Goal: Information Seeking & Learning: Learn about a topic

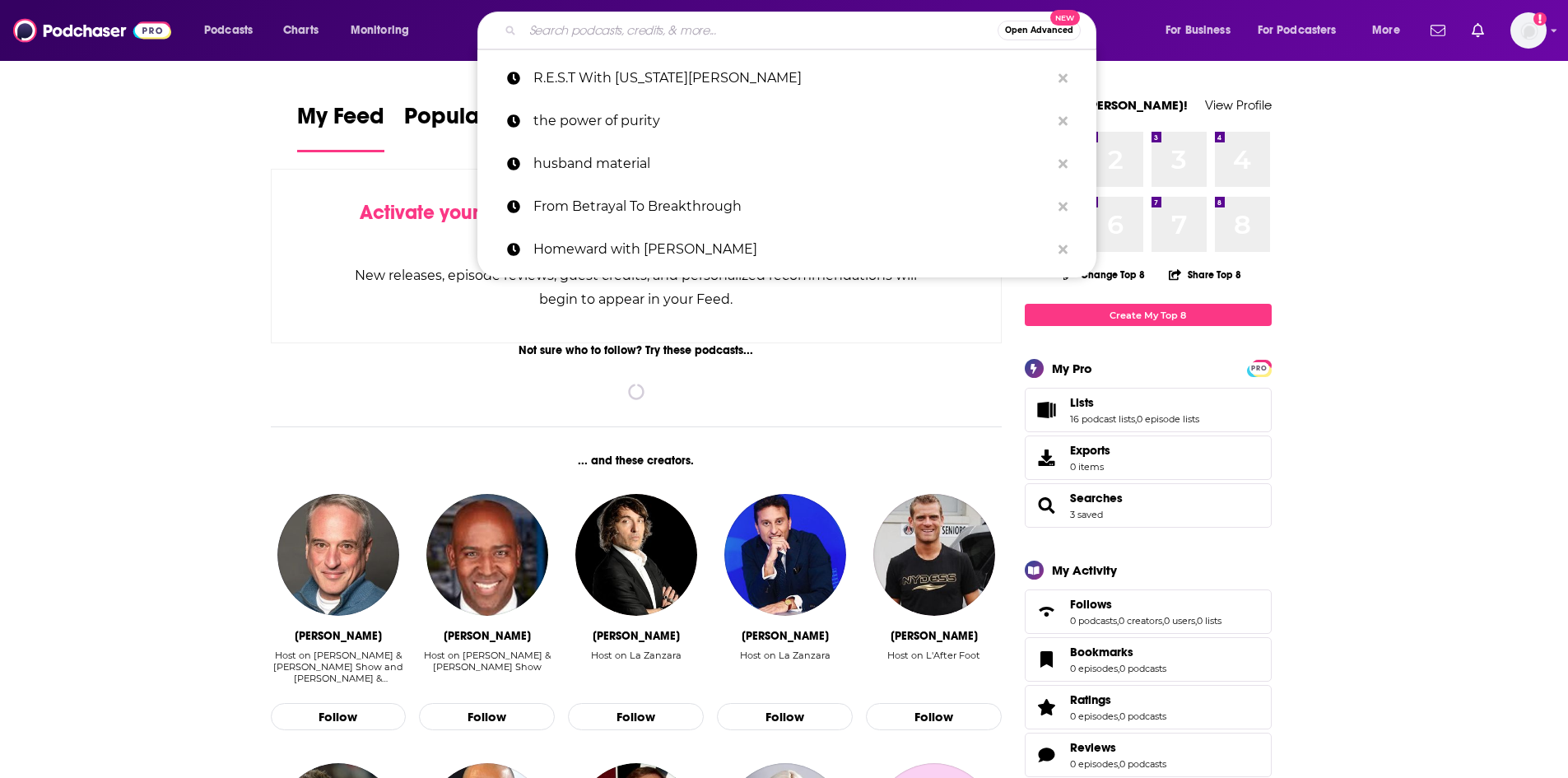
click at [559, 33] on input "Search podcasts, credits, & more..." at bounding box center [760, 31] width 475 height 27
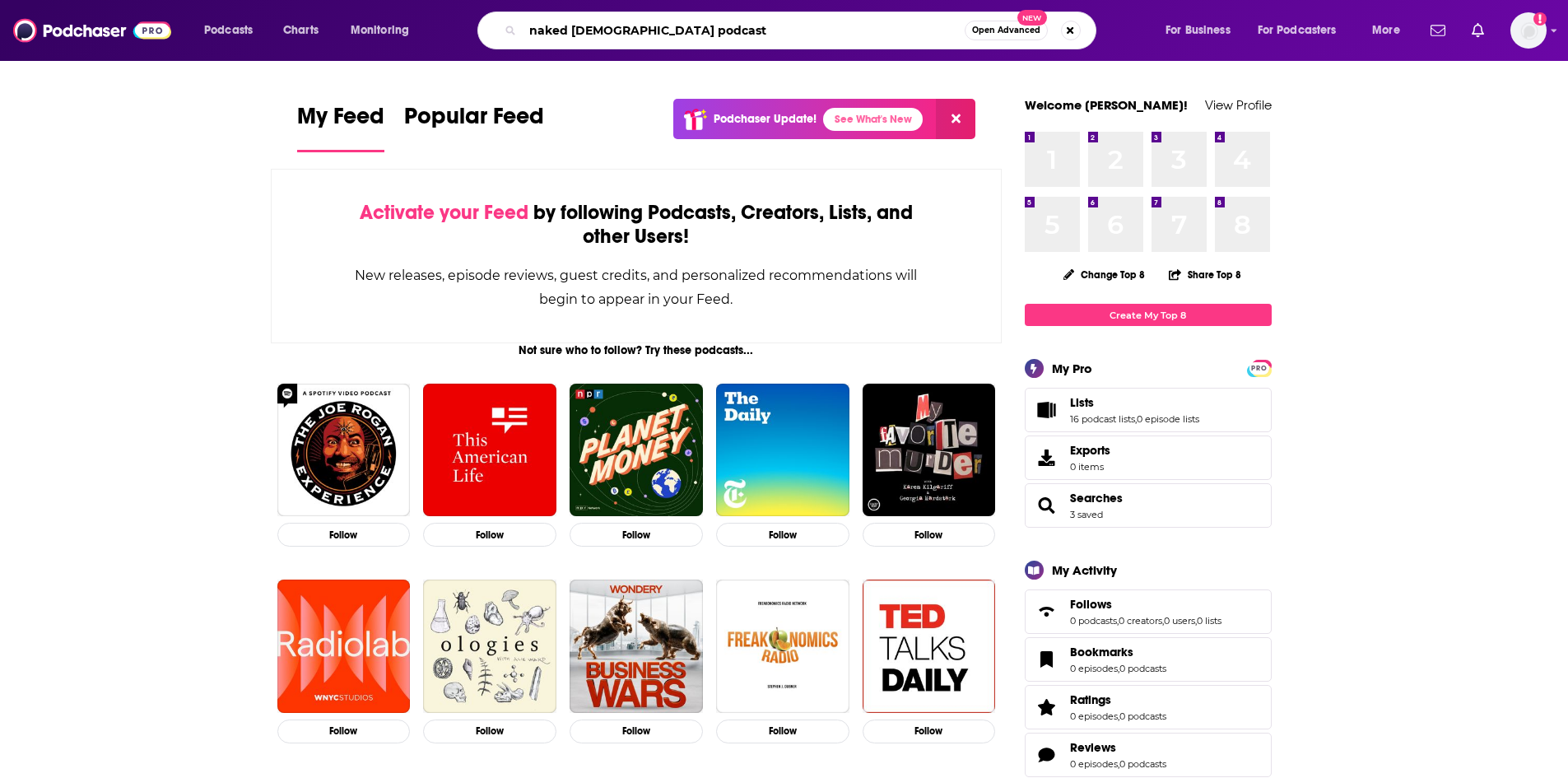
type input "naked [DEMOGRAPHIC_DATA] podcast"
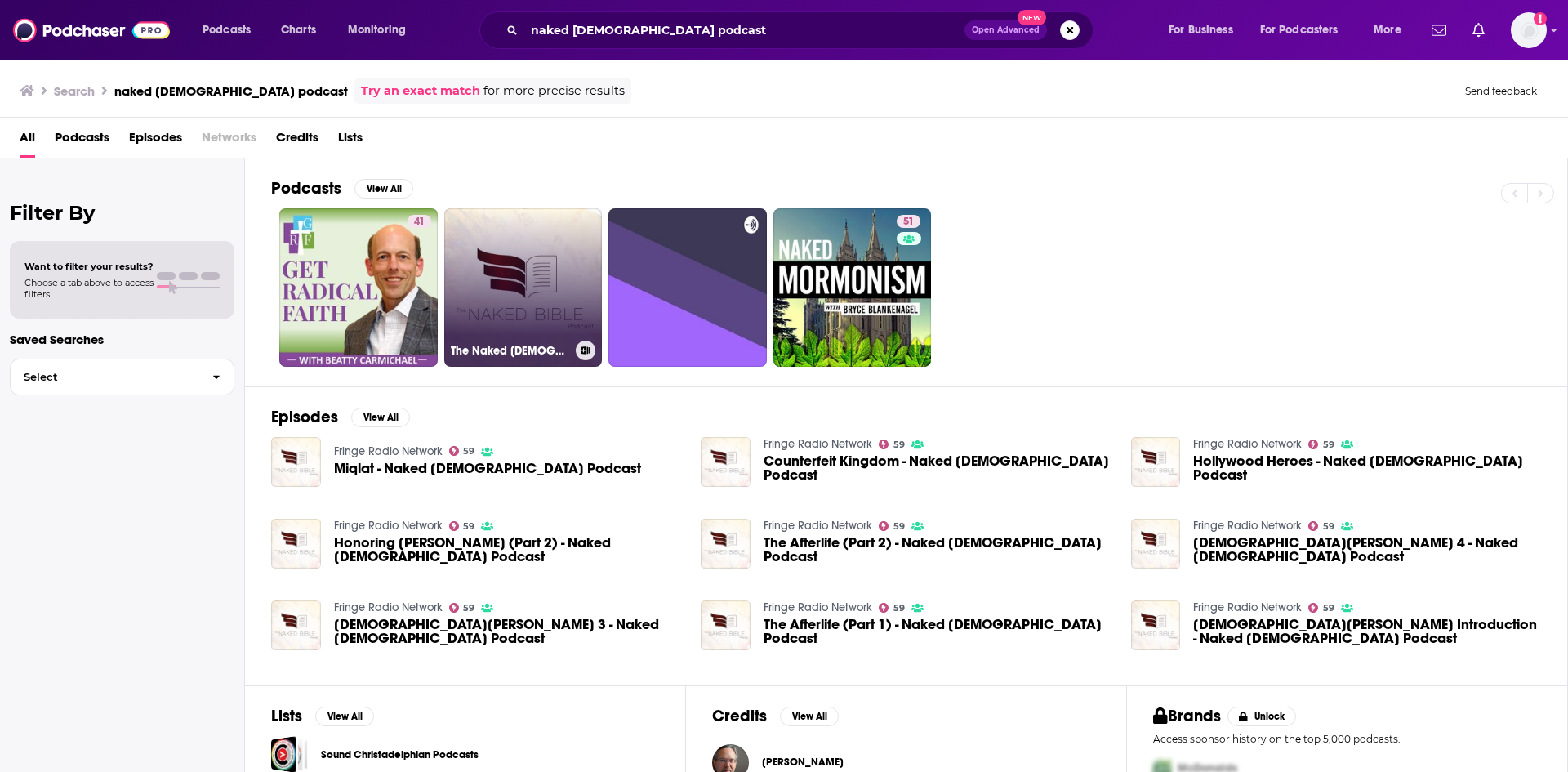
click at [541, 266] on link "The Naked [DEMOGRAPHIC_DATA] Podcast" at bounding box center [522, 287] width 158 height 158
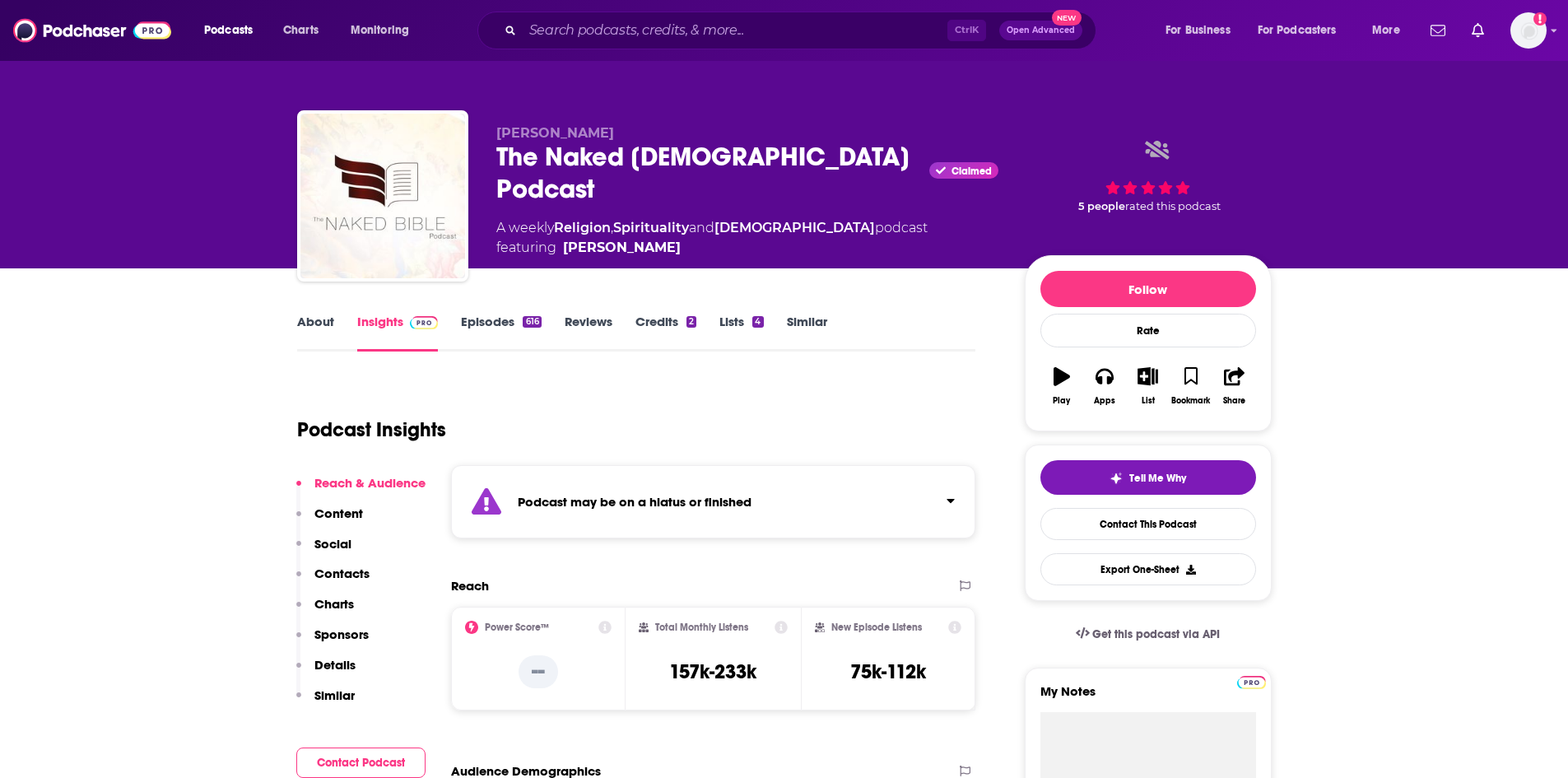
click at [518, 330] on link "Episodes 616" at bounding box center [501, 333] width 80 height 38
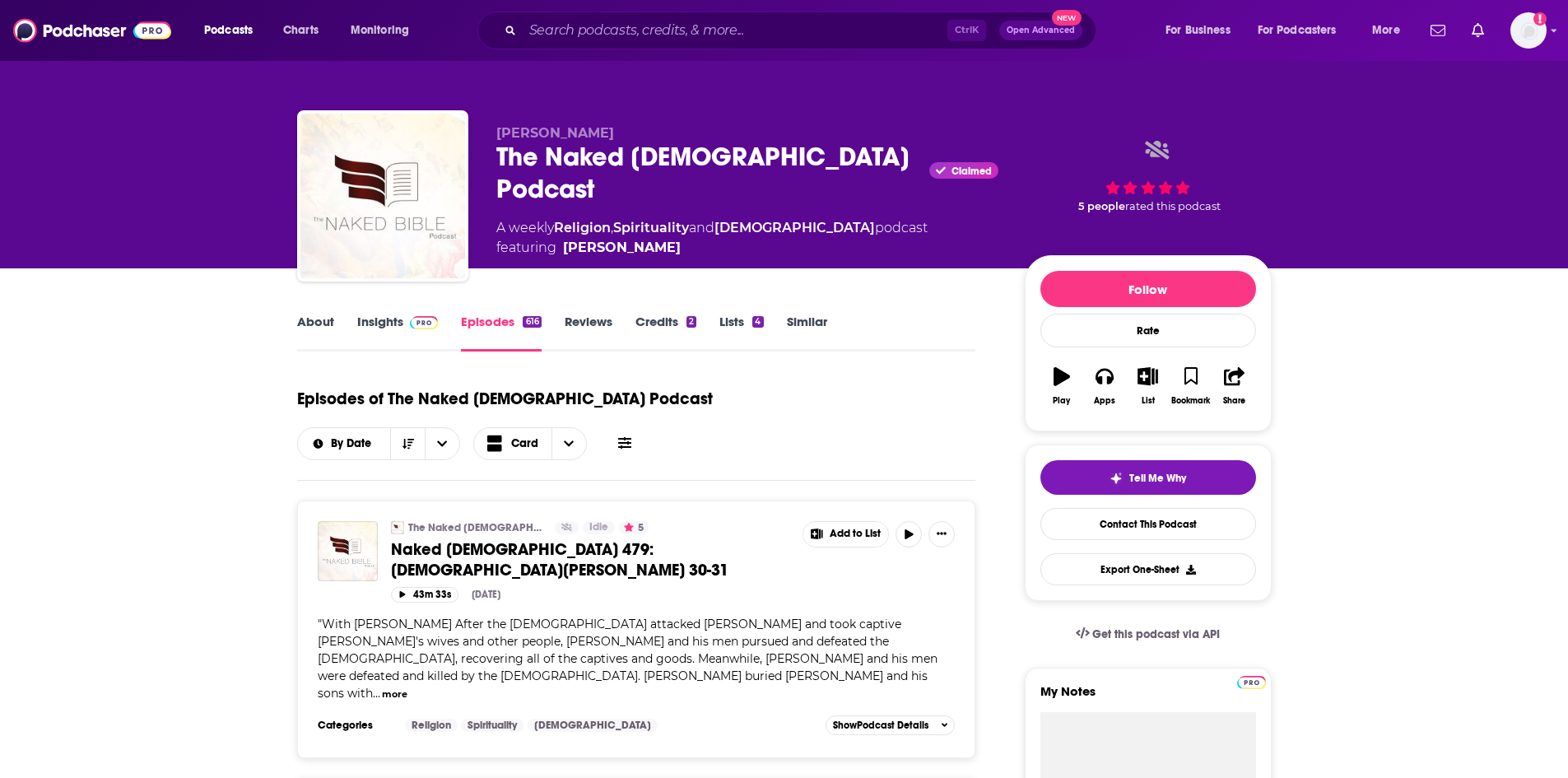
click at [428, 323] on img at bounding box center [424, 322] width 29 height 13
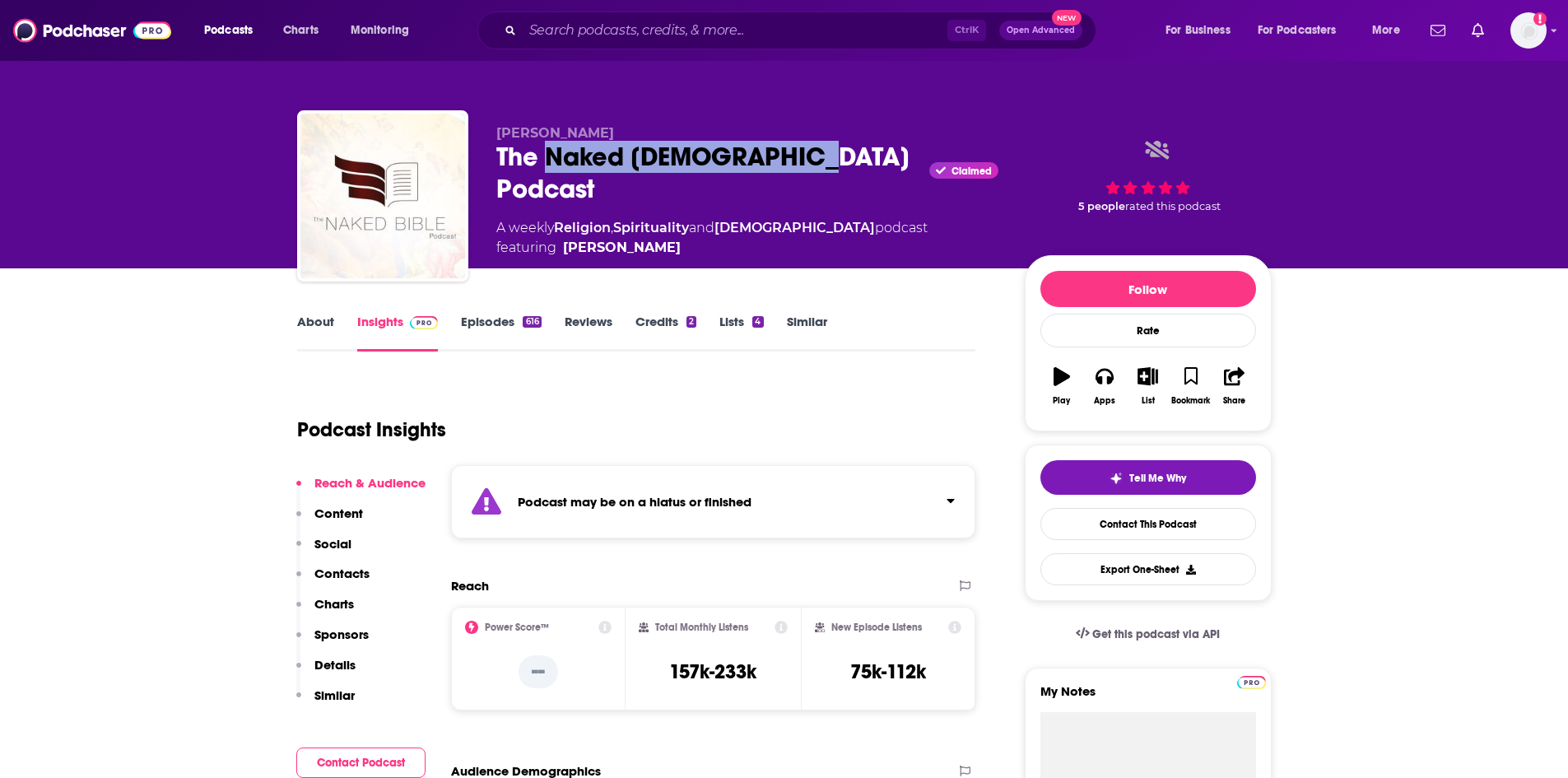
drag, startPoint x: 548, startPoint y: 154, endPoint x: 797, endPoint y: 170, distance: 249.5
click at [797, 170] on div "The Naked [DEMOGRAPHIC_DATA] Podcast Claimed" at bounding box center [747, 173] width 502 height 64
copy h2 "Naked [DEMOGRAPHIC_DATA] Podcast"
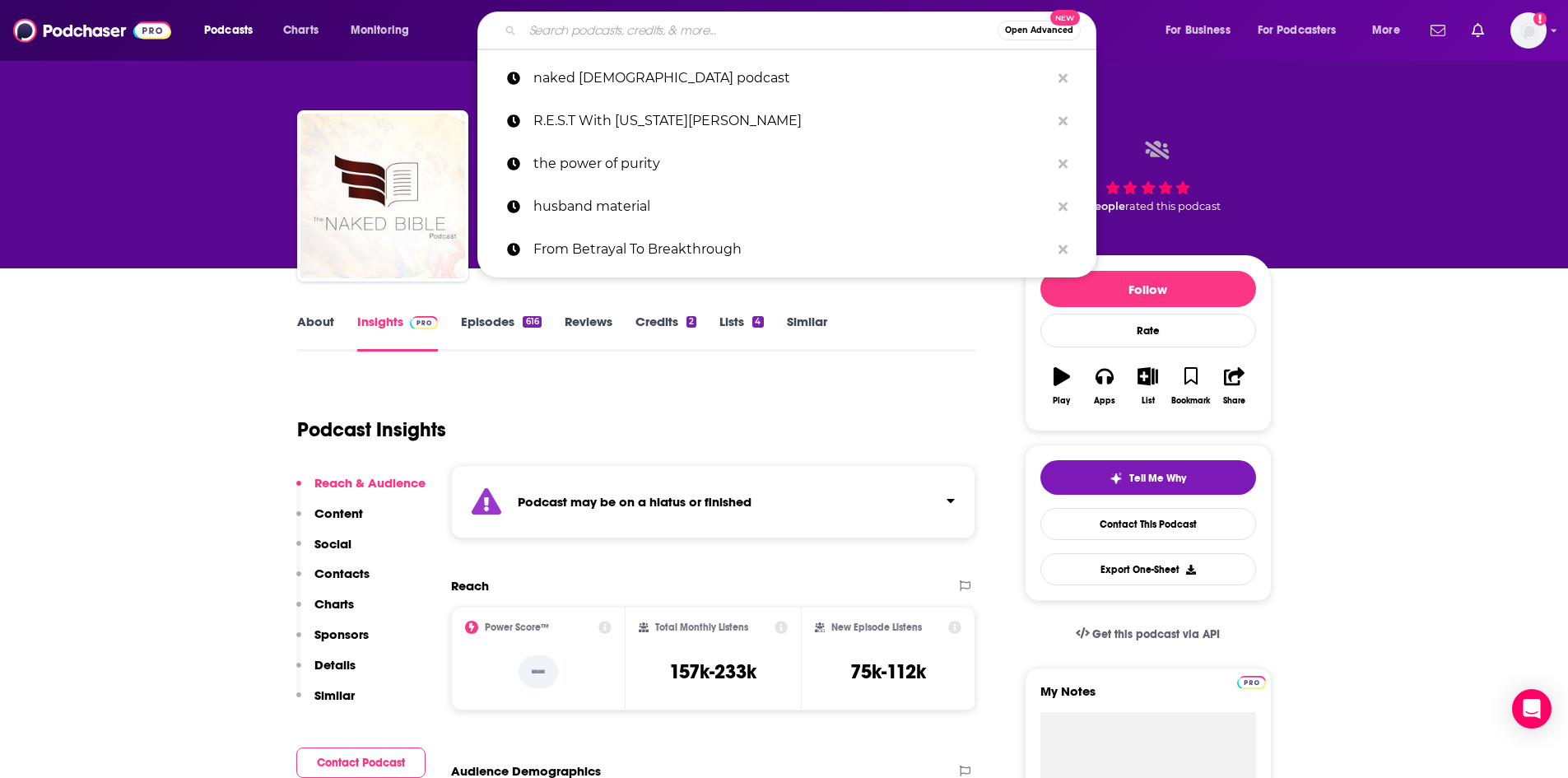
click at [530, 31] on input "Search podcasts, credits, & more..." at bounding box center [760, 31] width 475 height 27
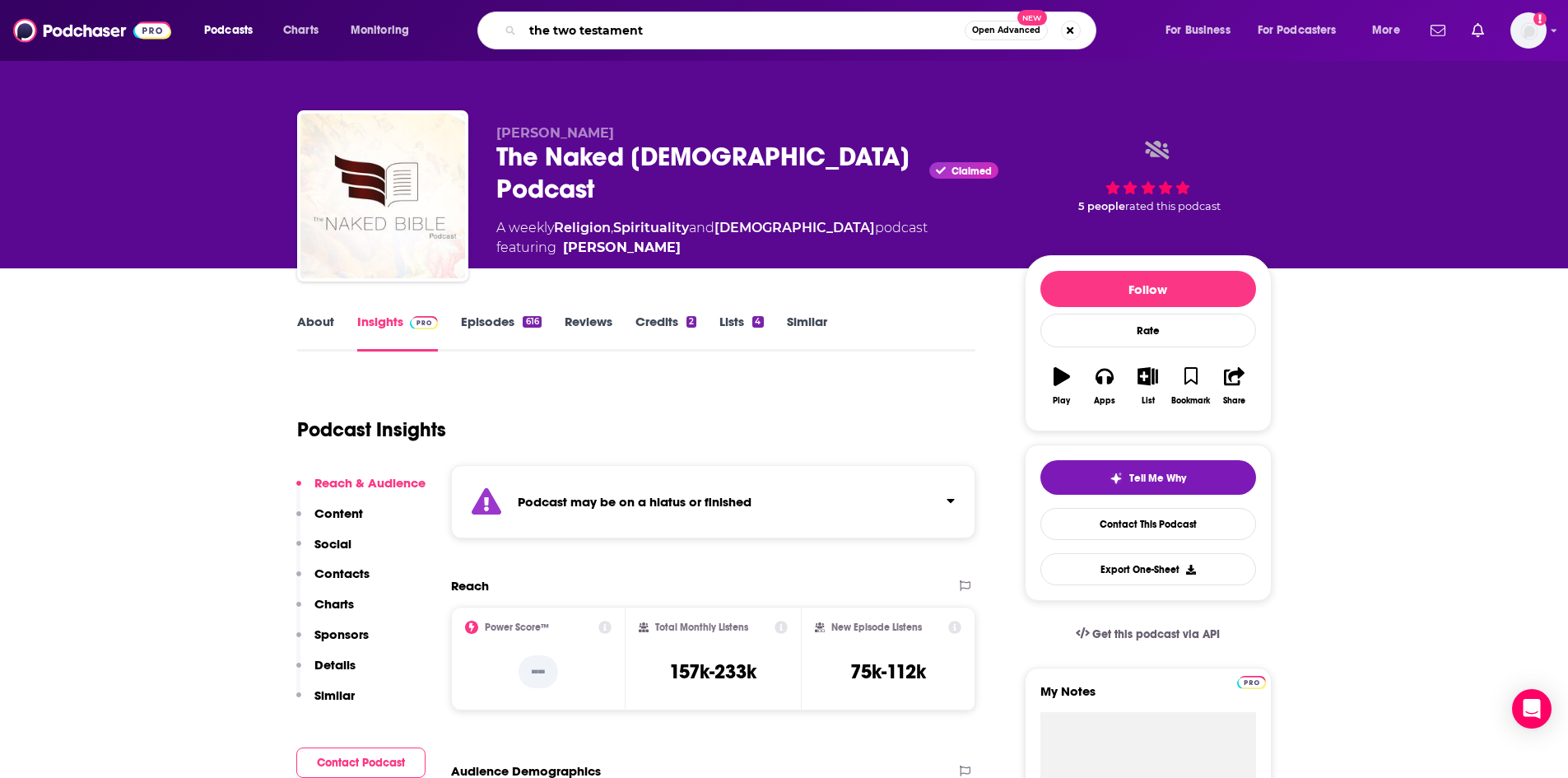
type input "the two testaments"
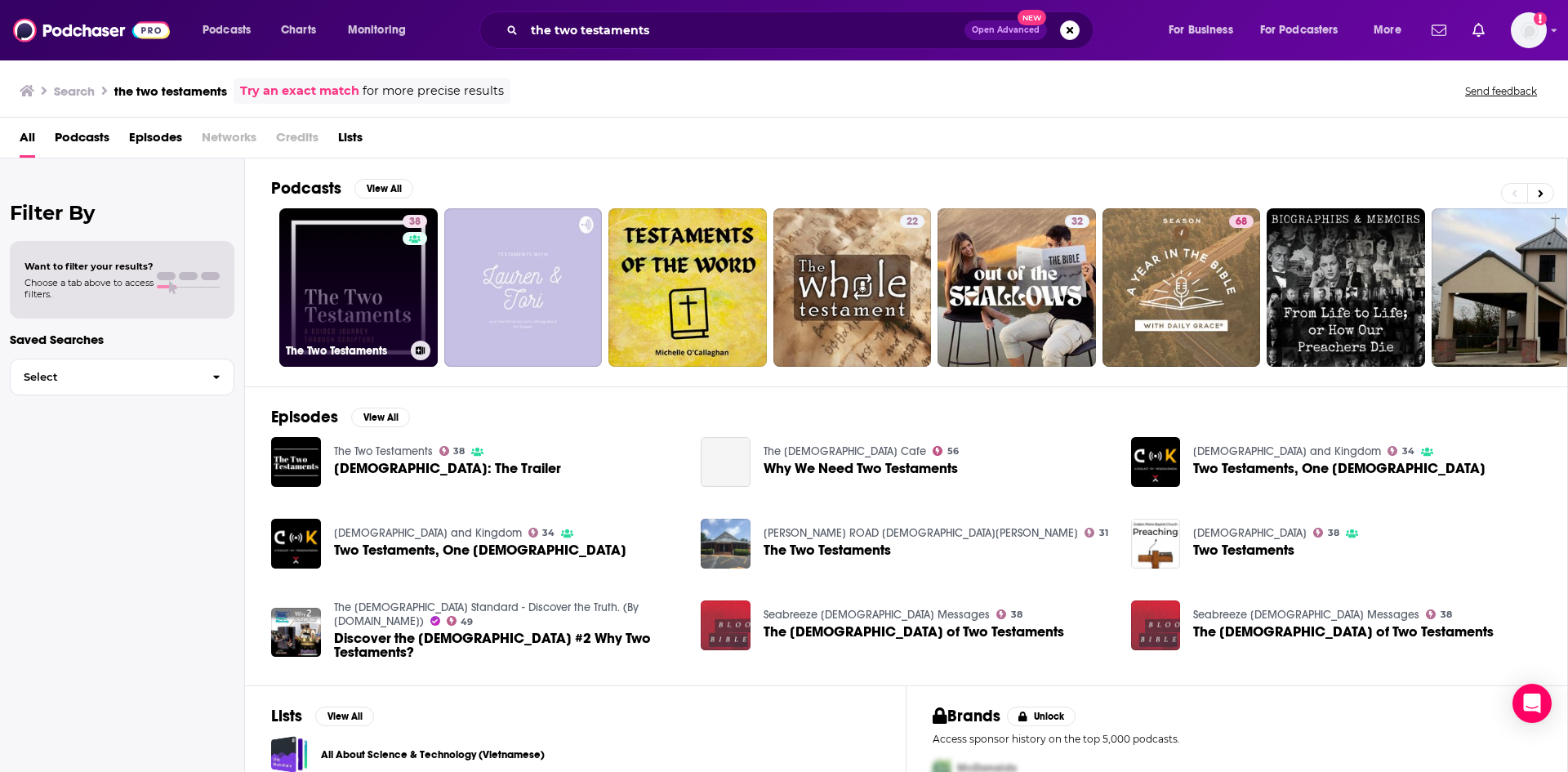
click at [391, 279] on link "38 The Two Testaments" at bounding box center [358, 287] width 158 height 158
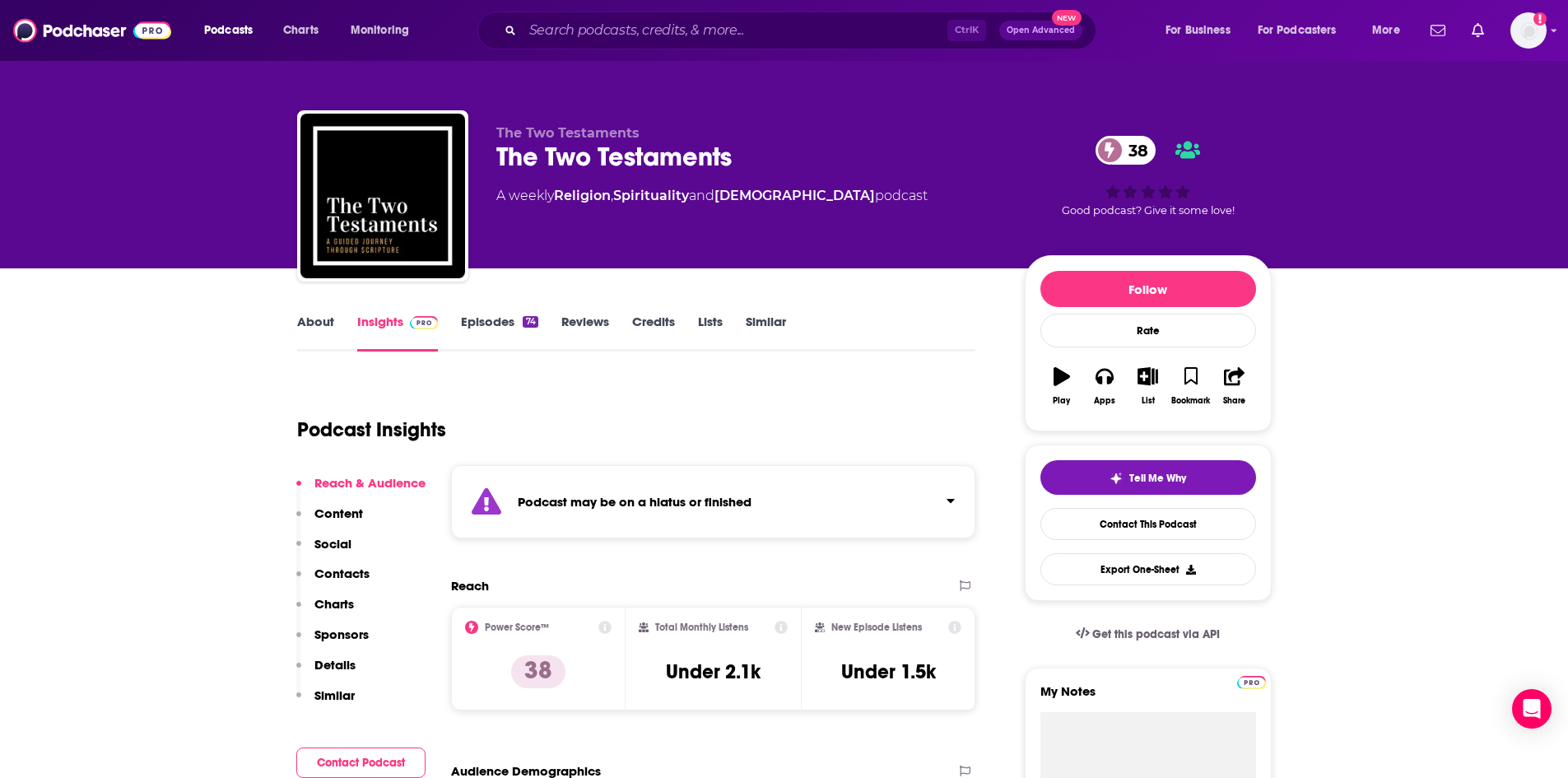
click at [473, 335] on link "Episodes 74" at bounding box center [499, 333] width 76 height 38
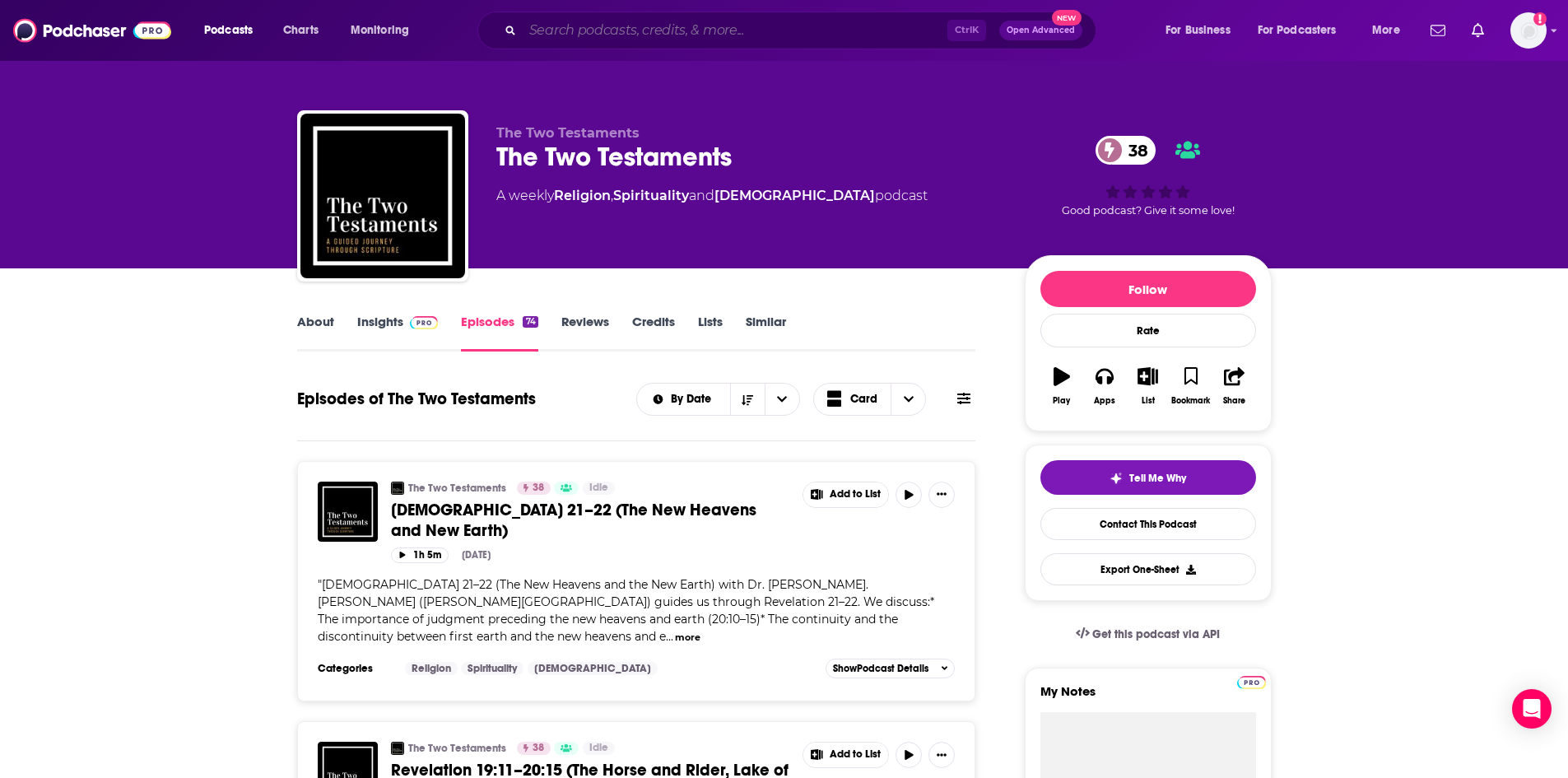
click at [566, 21] on input "Search podcasts, credits, & more..." at bounding box center [734, 31] width 424 height 27
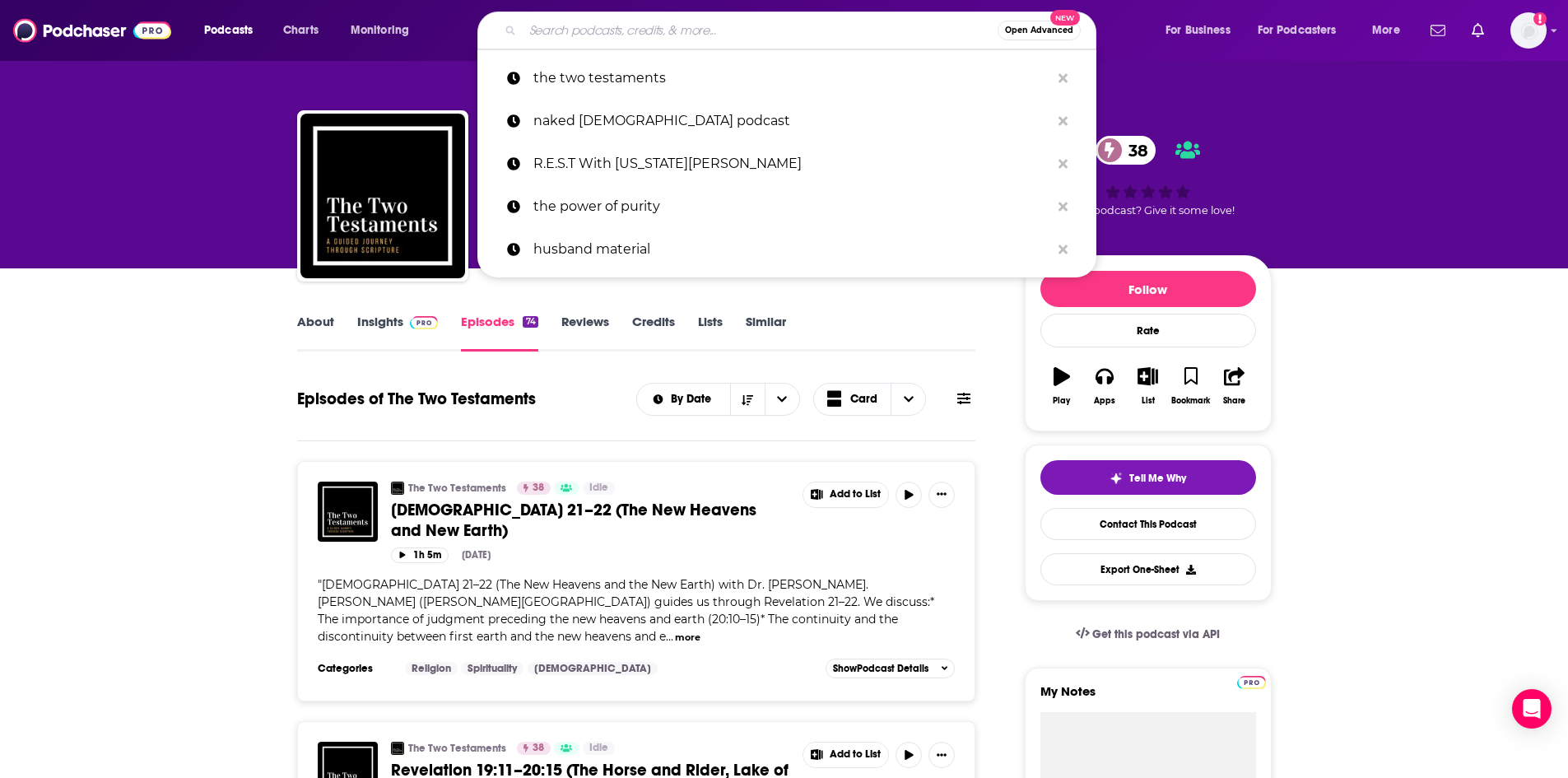
paste input "Biblingo"
type input "Biblingo"
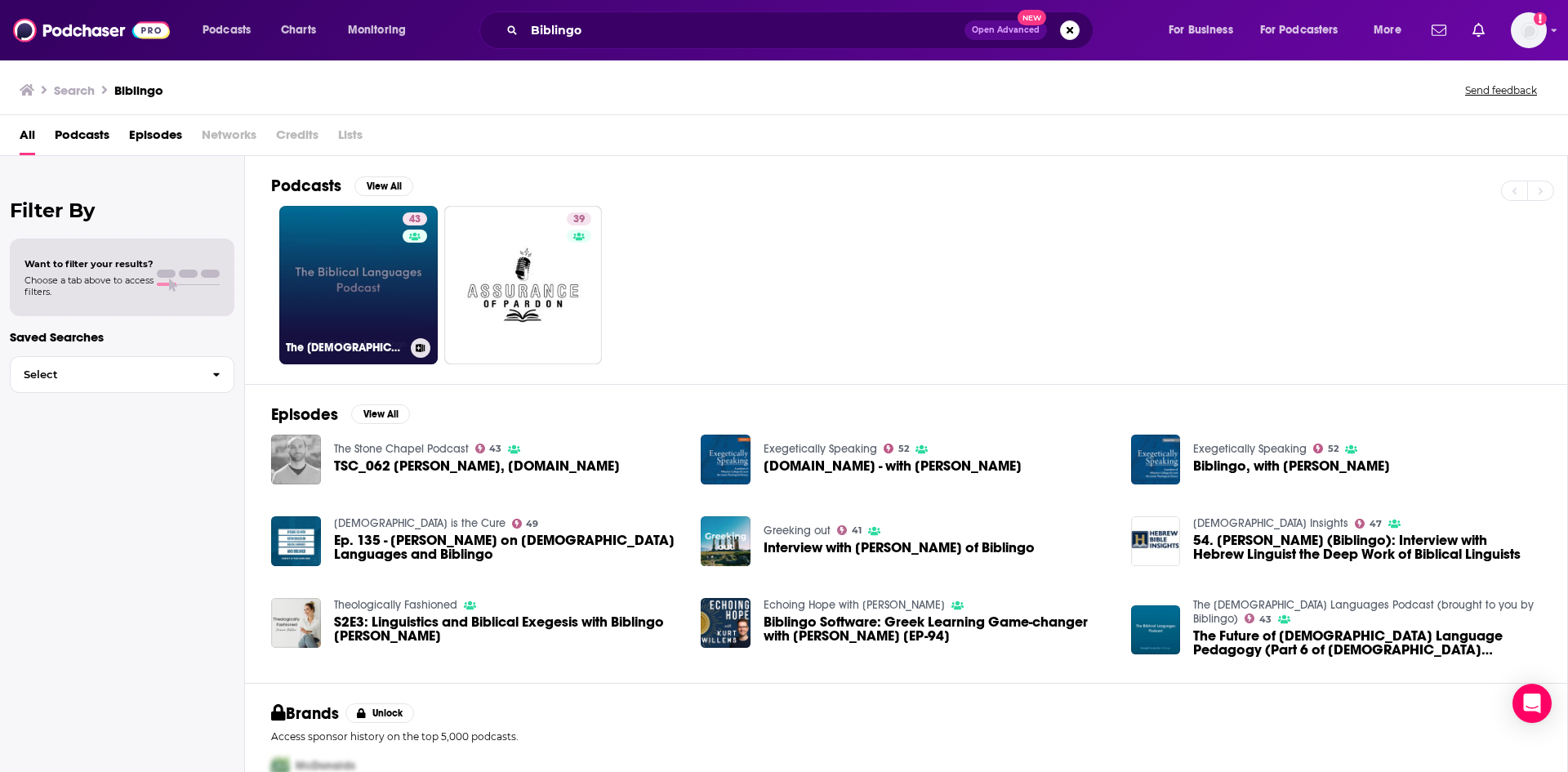
click at [391, 294] on link "43 The [DEMOGRAPHIC_DATA] Languages Podcast (brought to you by Biblingo)" at bounding box center [358, 284] width 158 height 158
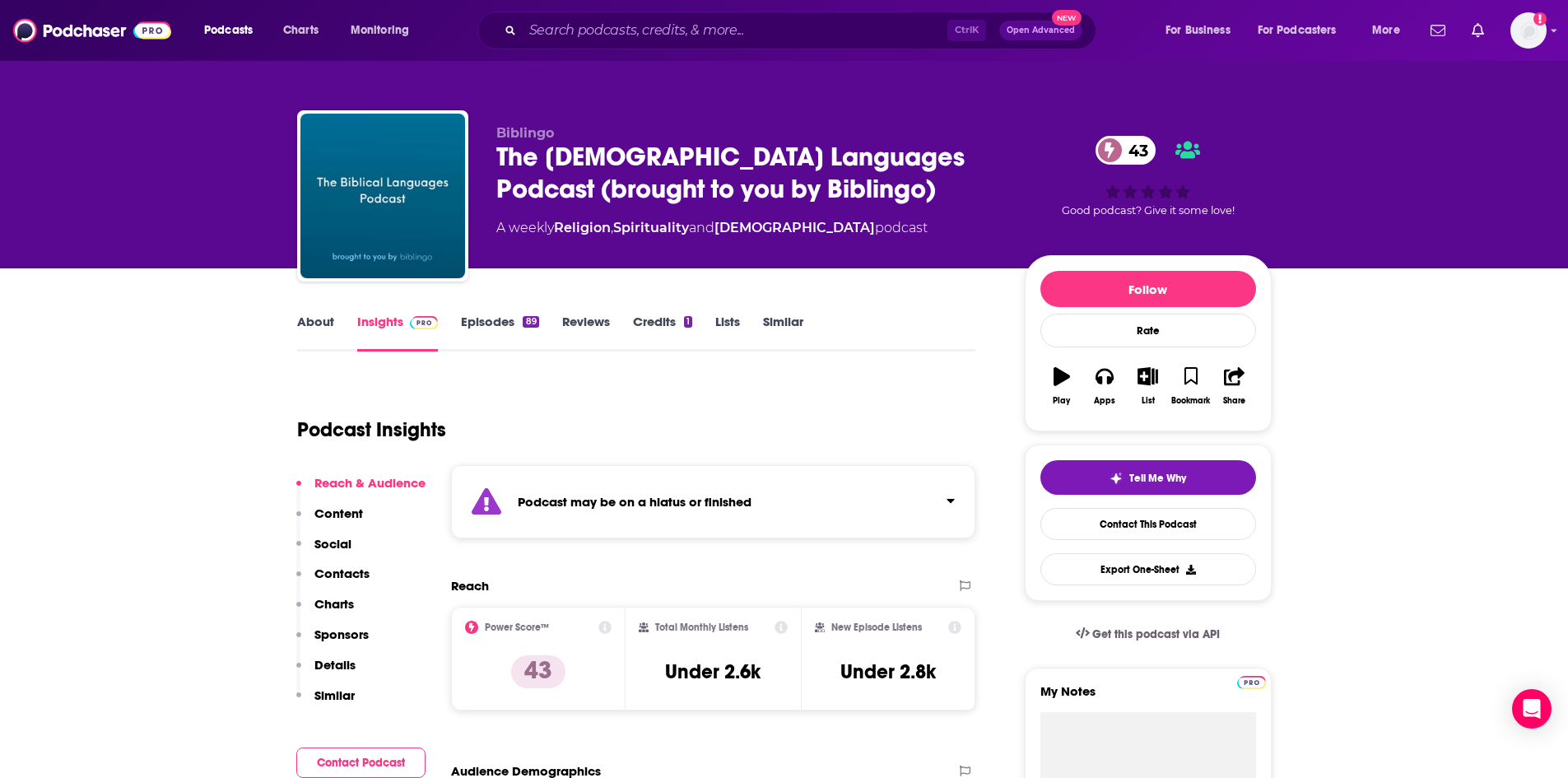
click at [489, 323] on link "Episodes 89" at bounding box center [499, 333] width 77 height 38
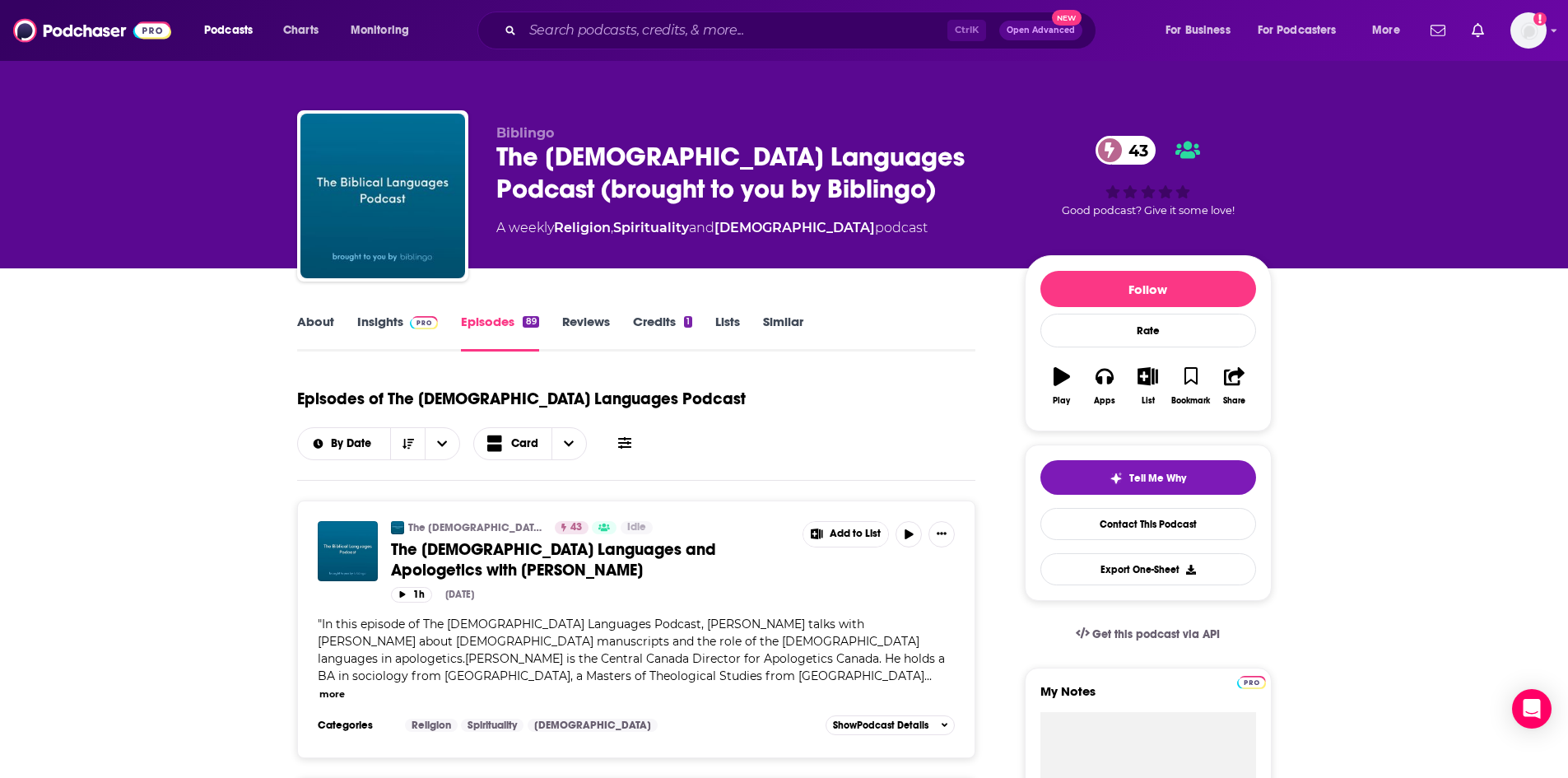
click at [320, 324] on link "About" at bounding box center [316, 333] width 37 height 38
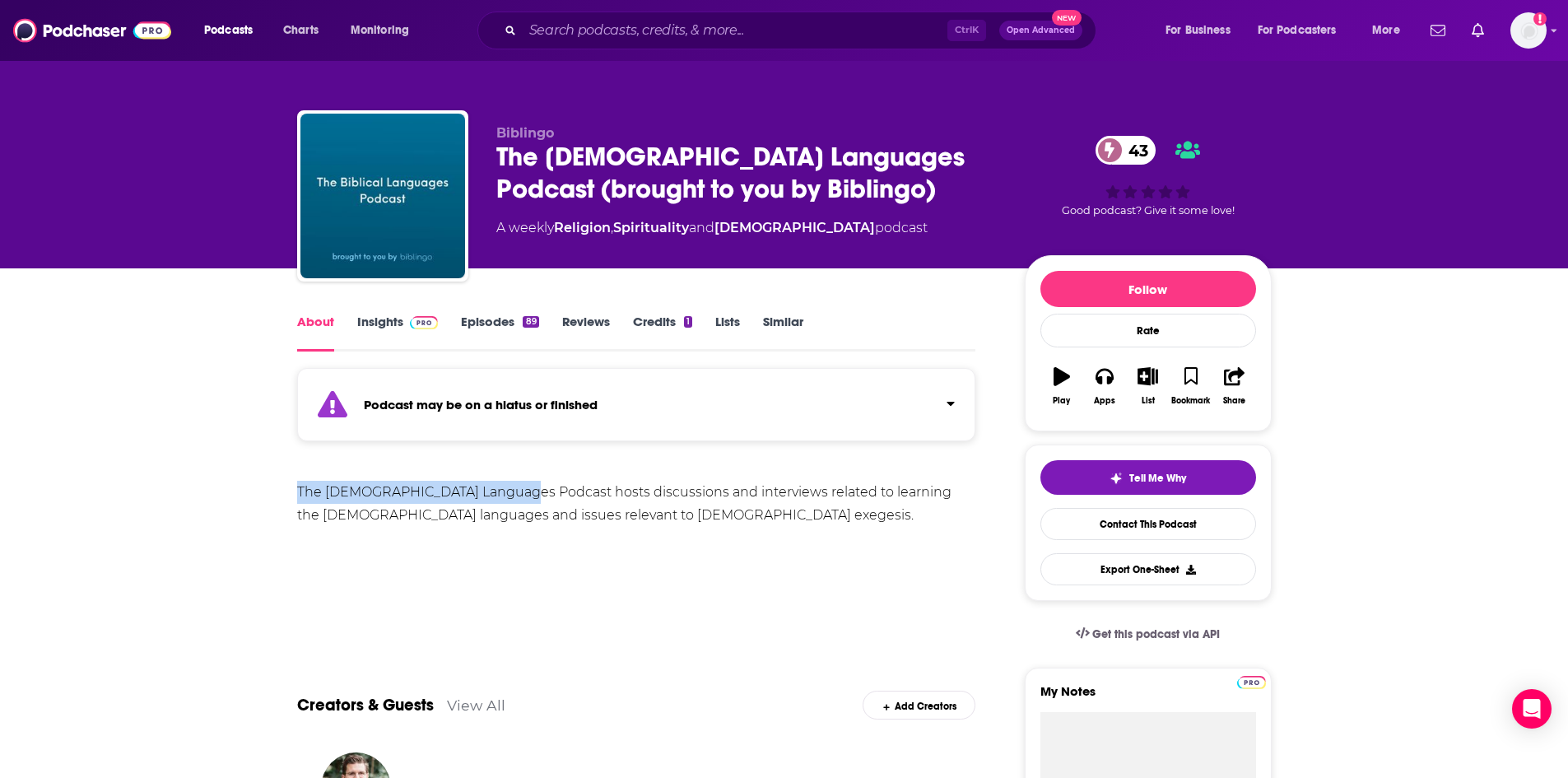
drag, startPoint x: 297, startPoint y: 491, endPoint x: 504, endPoint y: 496, distance: 207.1
click at [504, 496] on div "The [DEMOGRAPHIC_DATA] Languages Podcast hosts discussions and interviews relat…" at bounding box center [637, 503] width 679 height 46
copy div "The [DEMOGRAPHIC_DATA] Languages Podcast"
click at [385, 330] on link "Insights" at bounding box center [398, 333] width 81 height 38
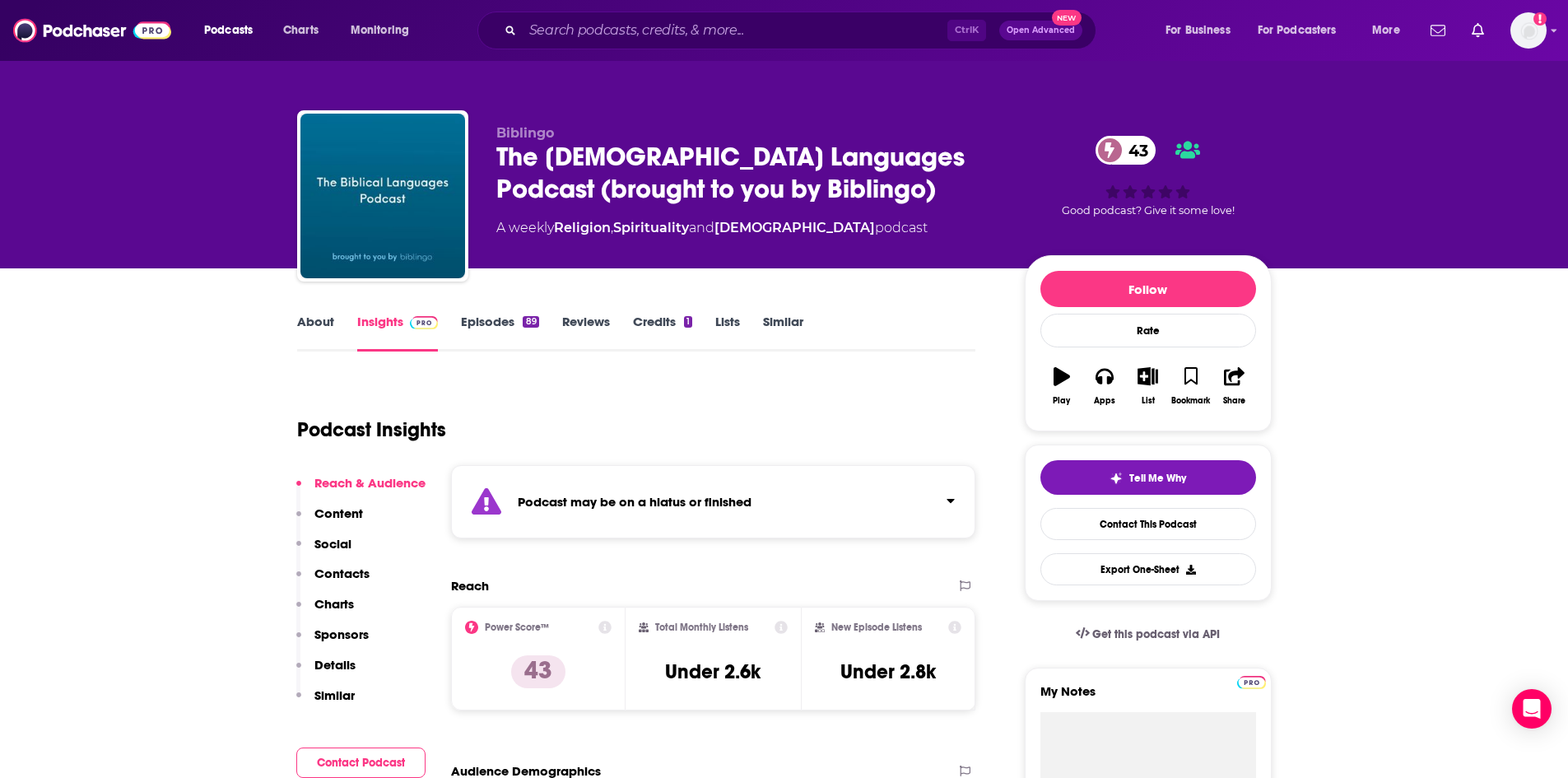
click at [507, 331] on link "Episodes 89" at bounding box center [499, 333] width 77 height 38
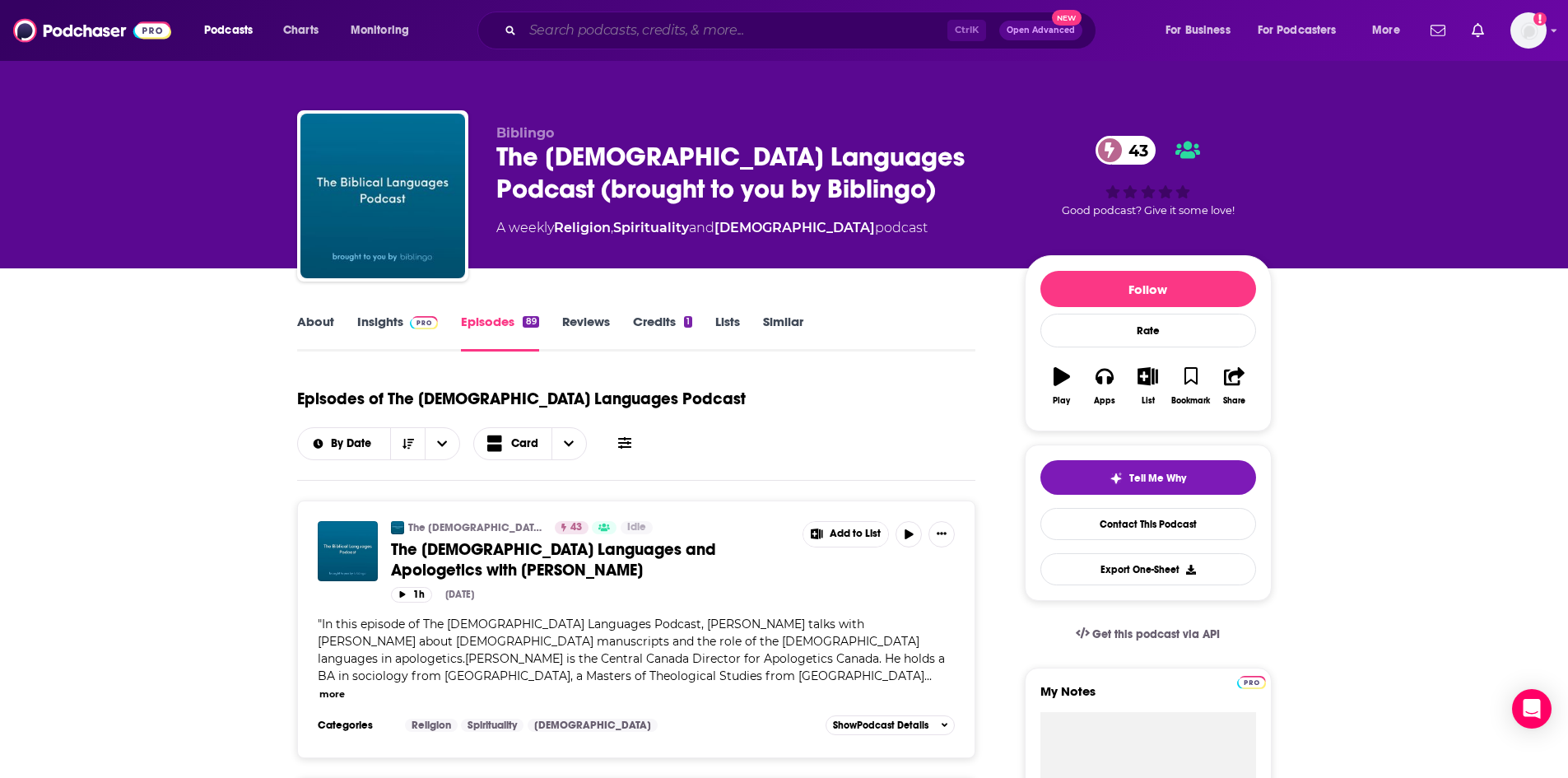
click at [561, 33] on input "Search podcasts, credits, & more..." at bounding box center [734, 31] width 424 height 27
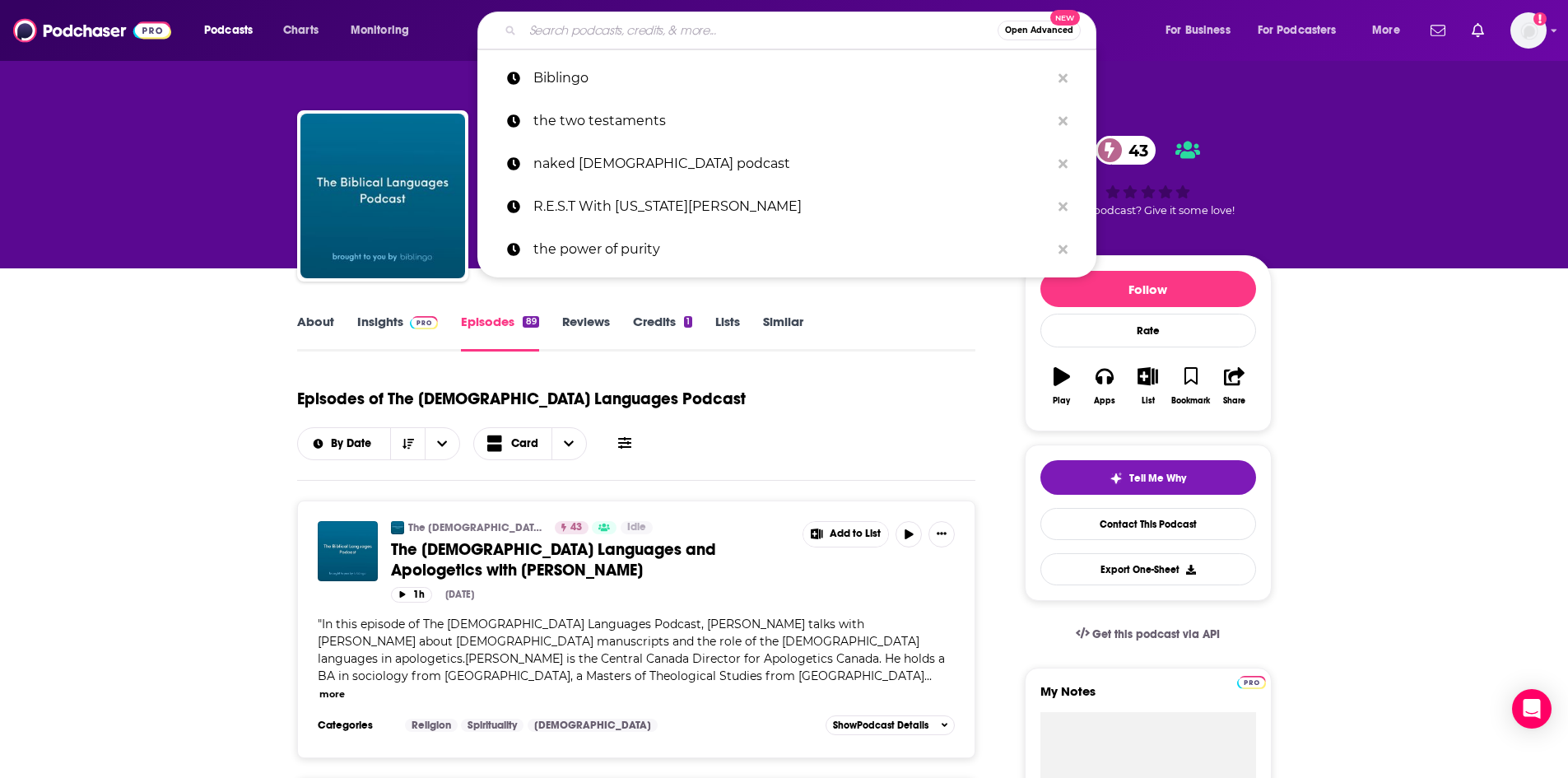
paste input "Textual Community"
type input "Textual Community"
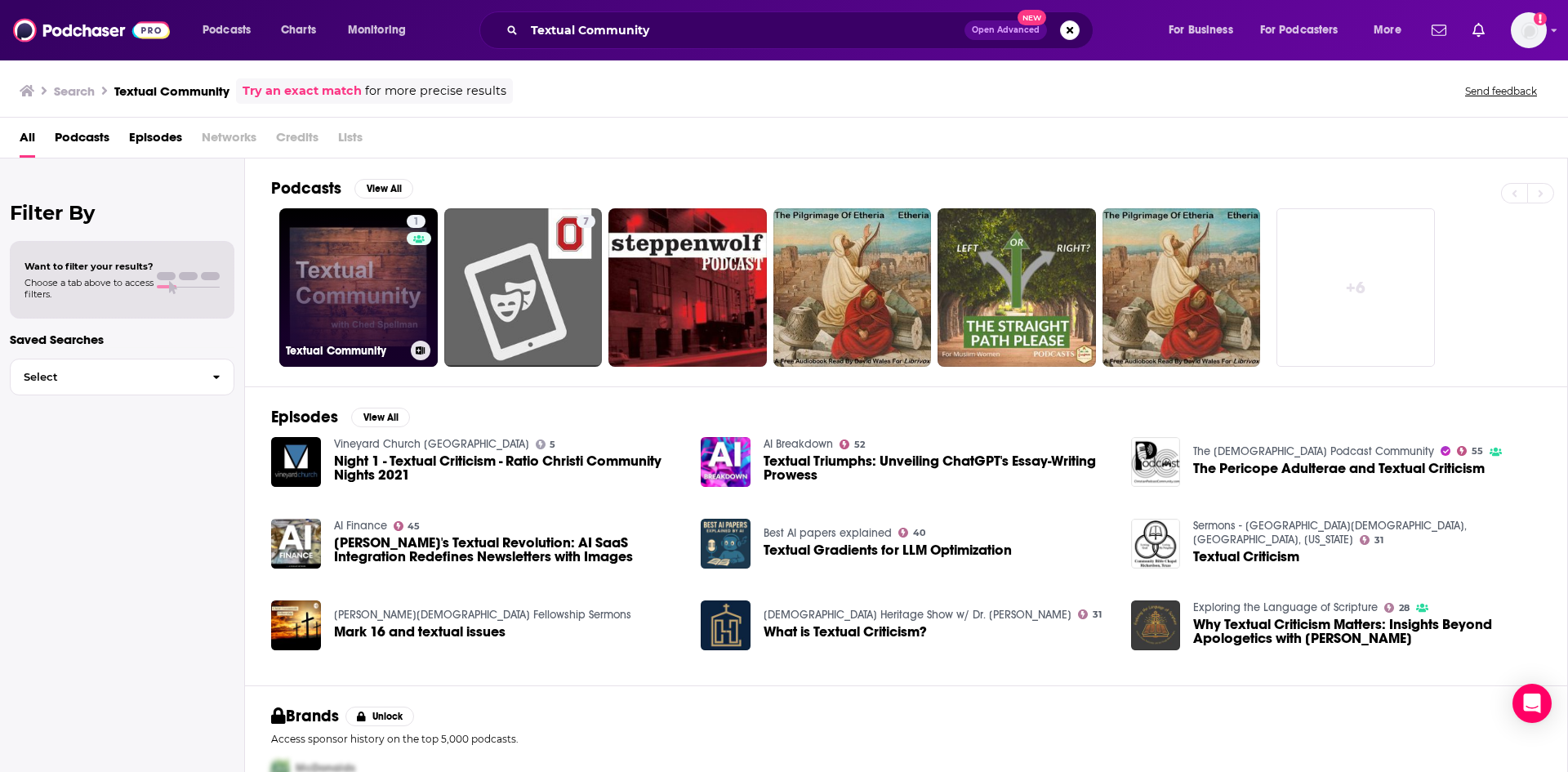
click at [330, 268] on link "1 Textual Community" at bounding box center [358, 287] width 158 height 158
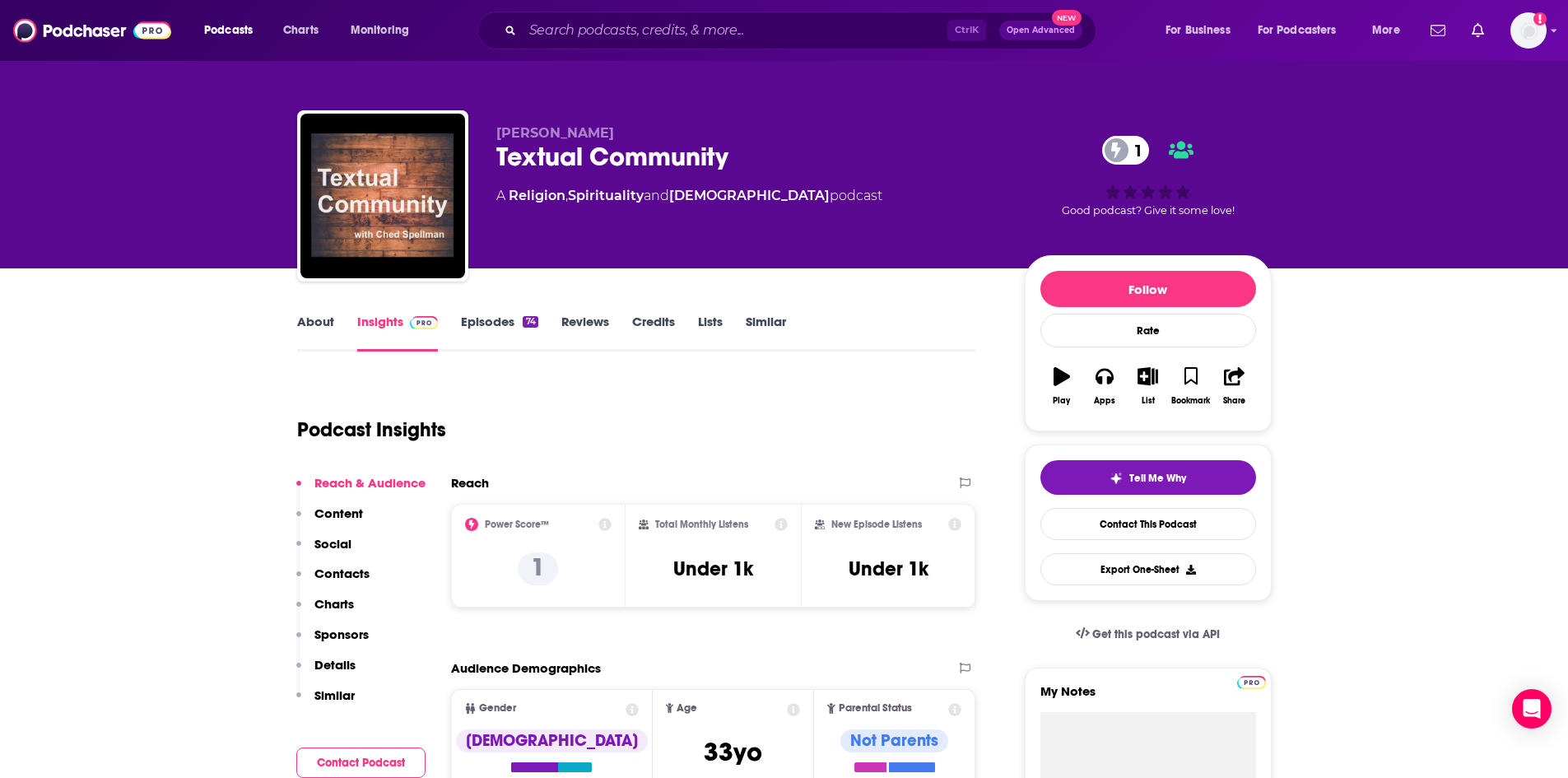
click at [486, 327] on link "Episodes 74" at bounding box center [499, 333] width 76 height 38
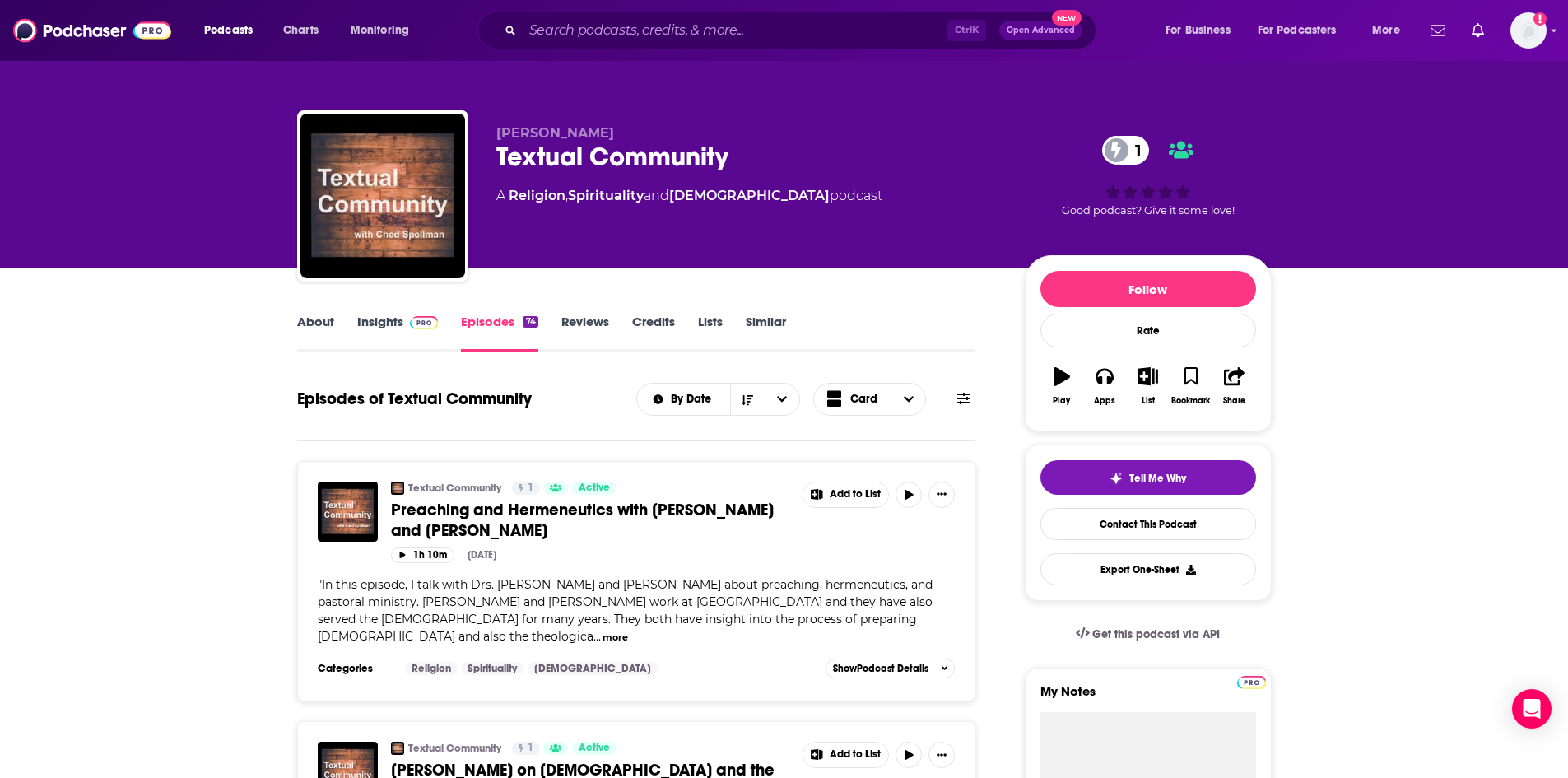
click at [321, 319] on link "About" at bounding box center [316, 333] width 37 height 38
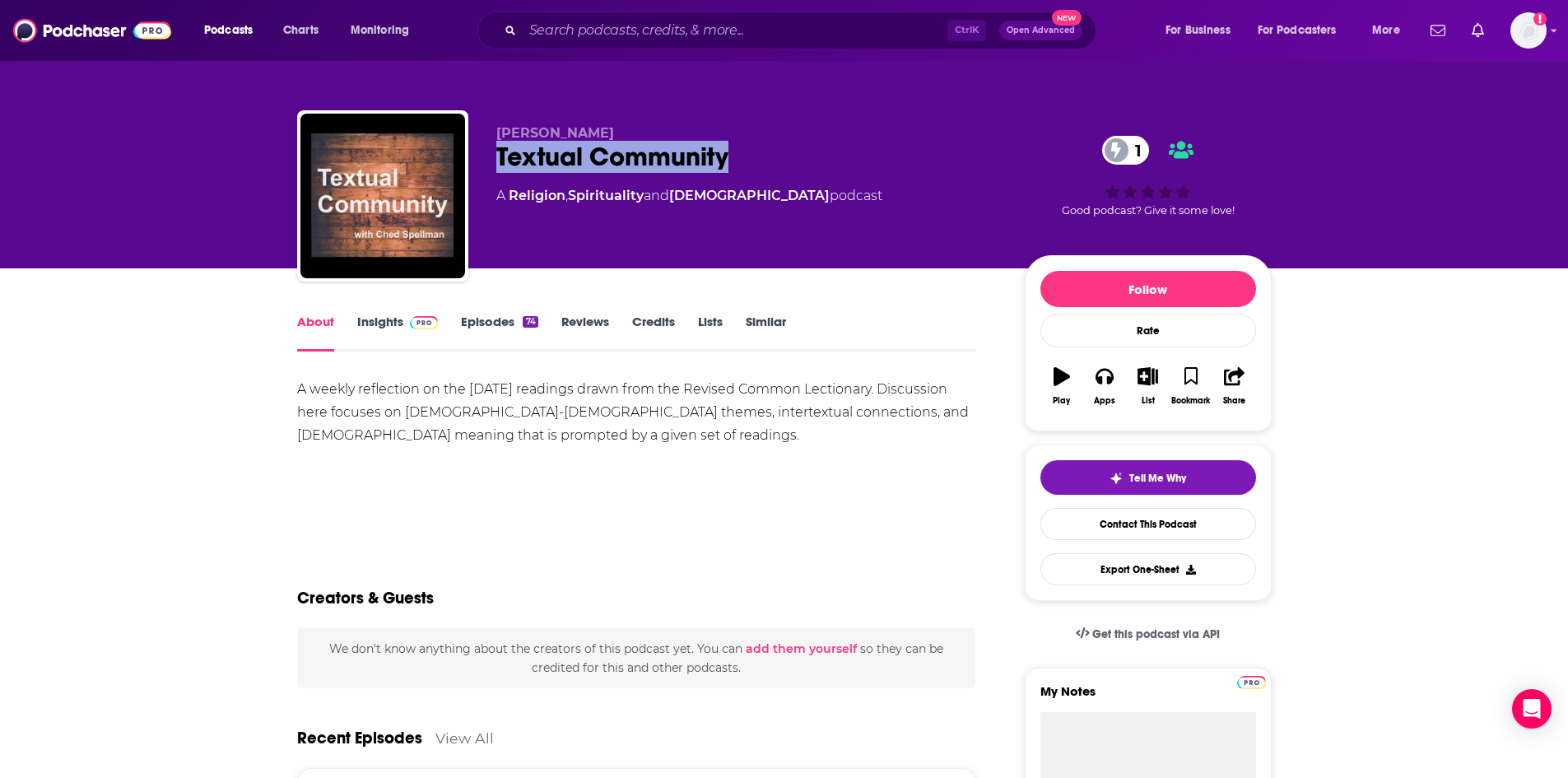
drag, startPoint x: 498, startPoint y: 152, endPoint x: 732, endPoint y: 154, distance: 234.0
click at [732, 154] on div "Textual Community 1" at bounding box center [747, 157] width 502 height 32
copy h1 "Textual Community"
click at [393, 320] on link "Insights" at bounding box center [398, 333] width 81 height 38
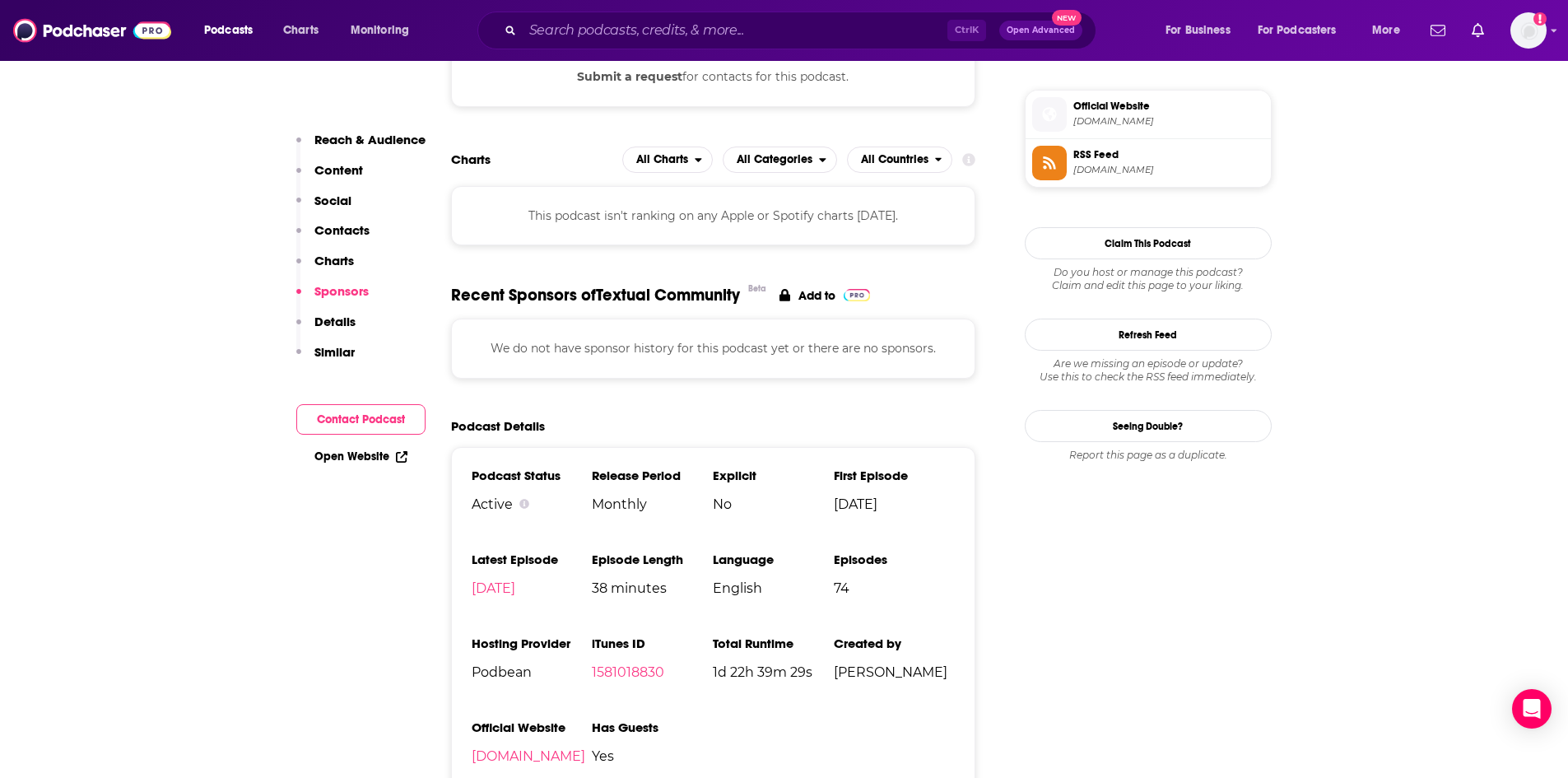
scroll to position [1399, 0]
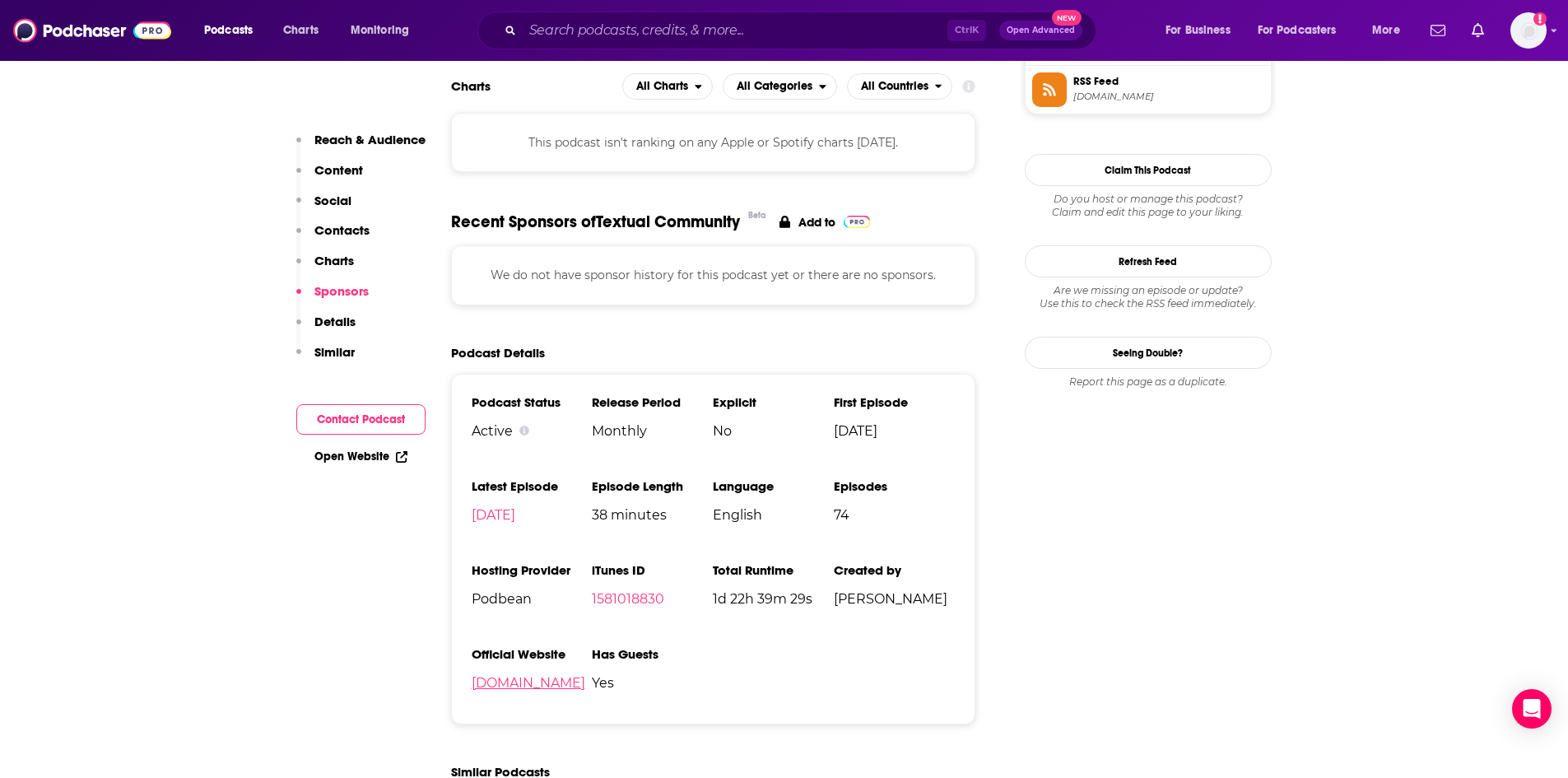
click at [486, 681] on link "[DOMAIN_NAME]" at bounding box center [528, 683] width 113 height 15
